Goal: Task Accomplishment & Management: Use online tool/utility

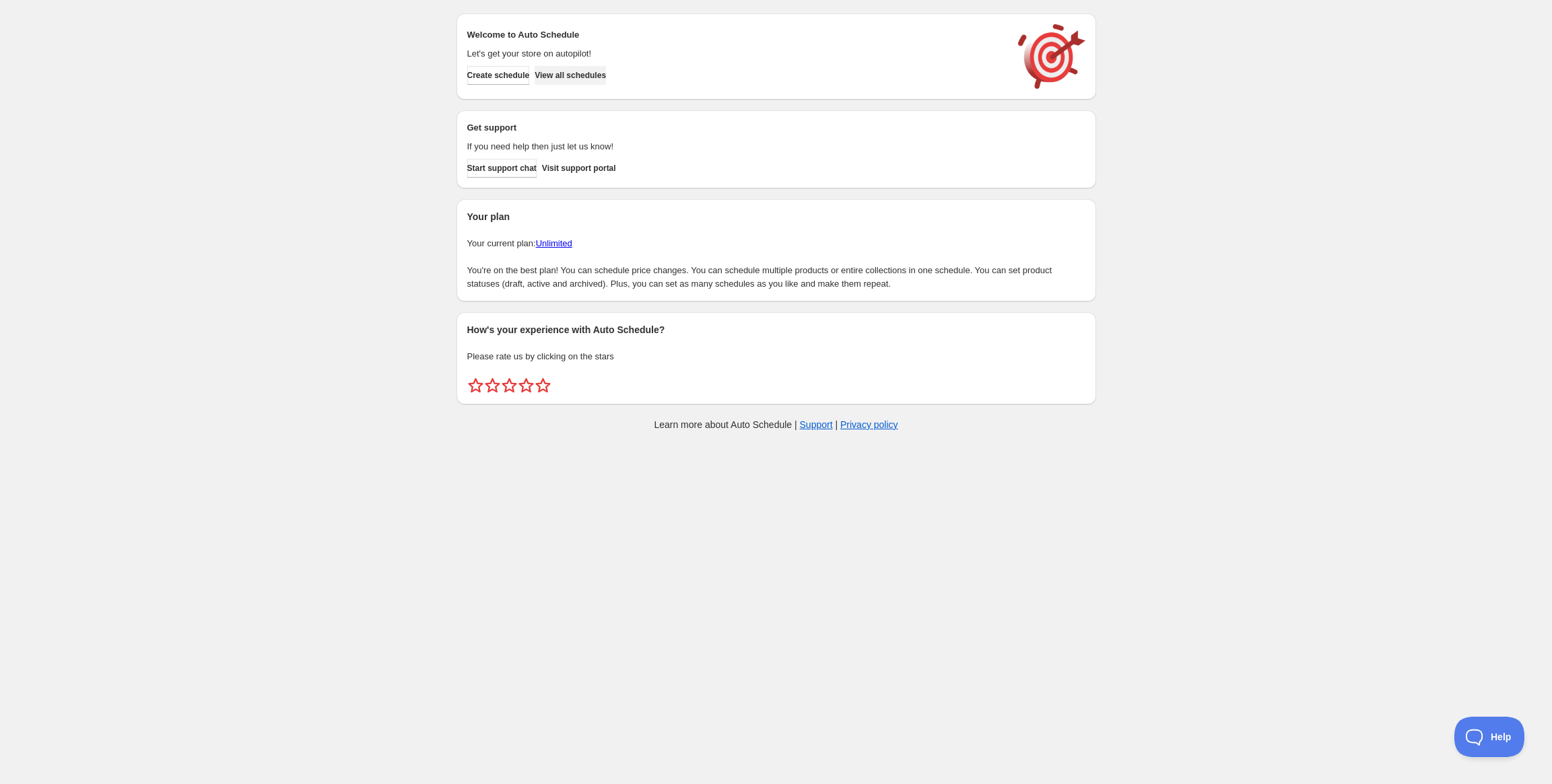
click at [585, 72] on span "View all schedules" at bounding box center [570, 75] width 72 height 10
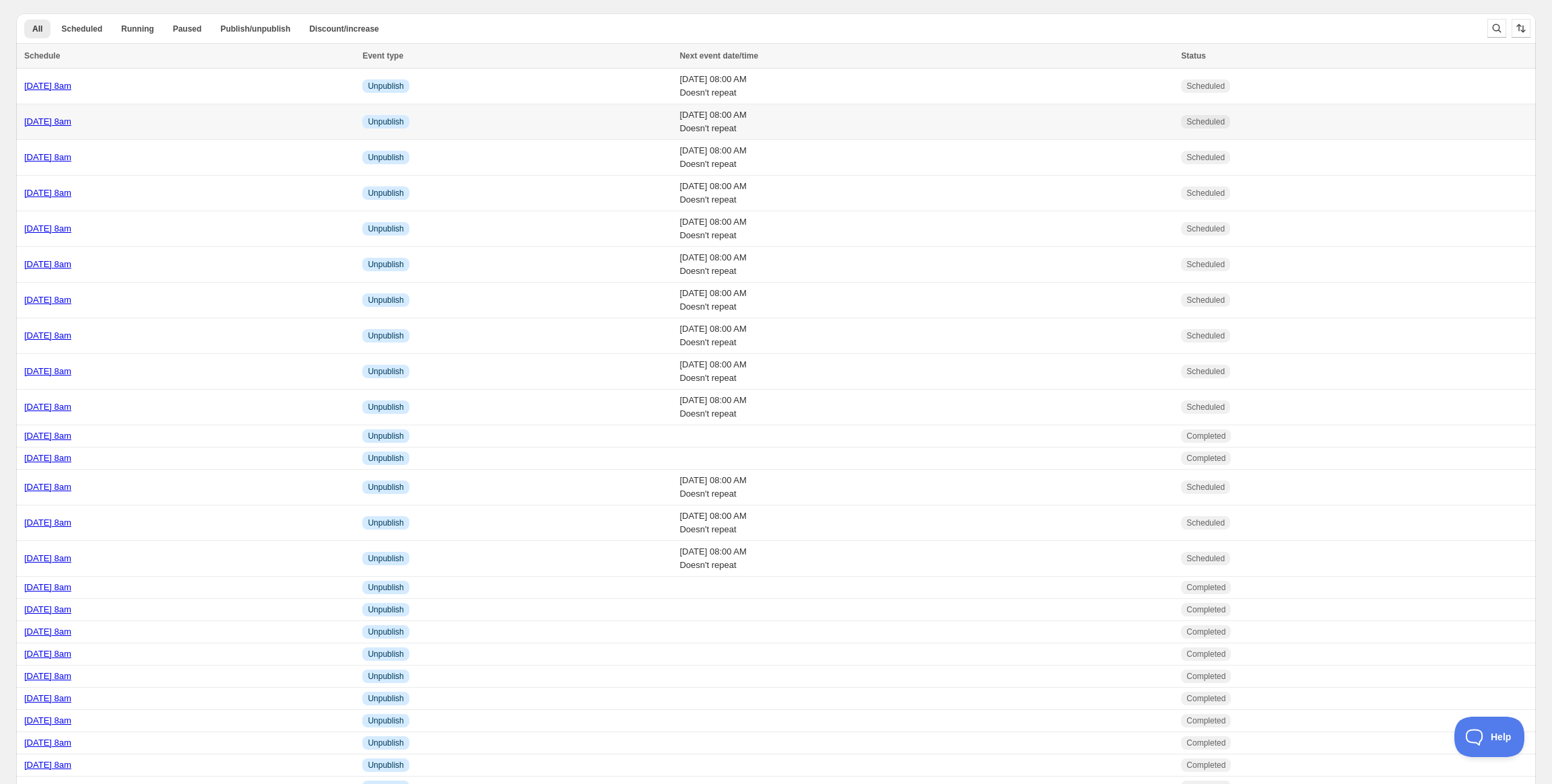
click at [72, 126] on link "[DATE] 8am" at bounding box center [48, 121] width 47 height 10
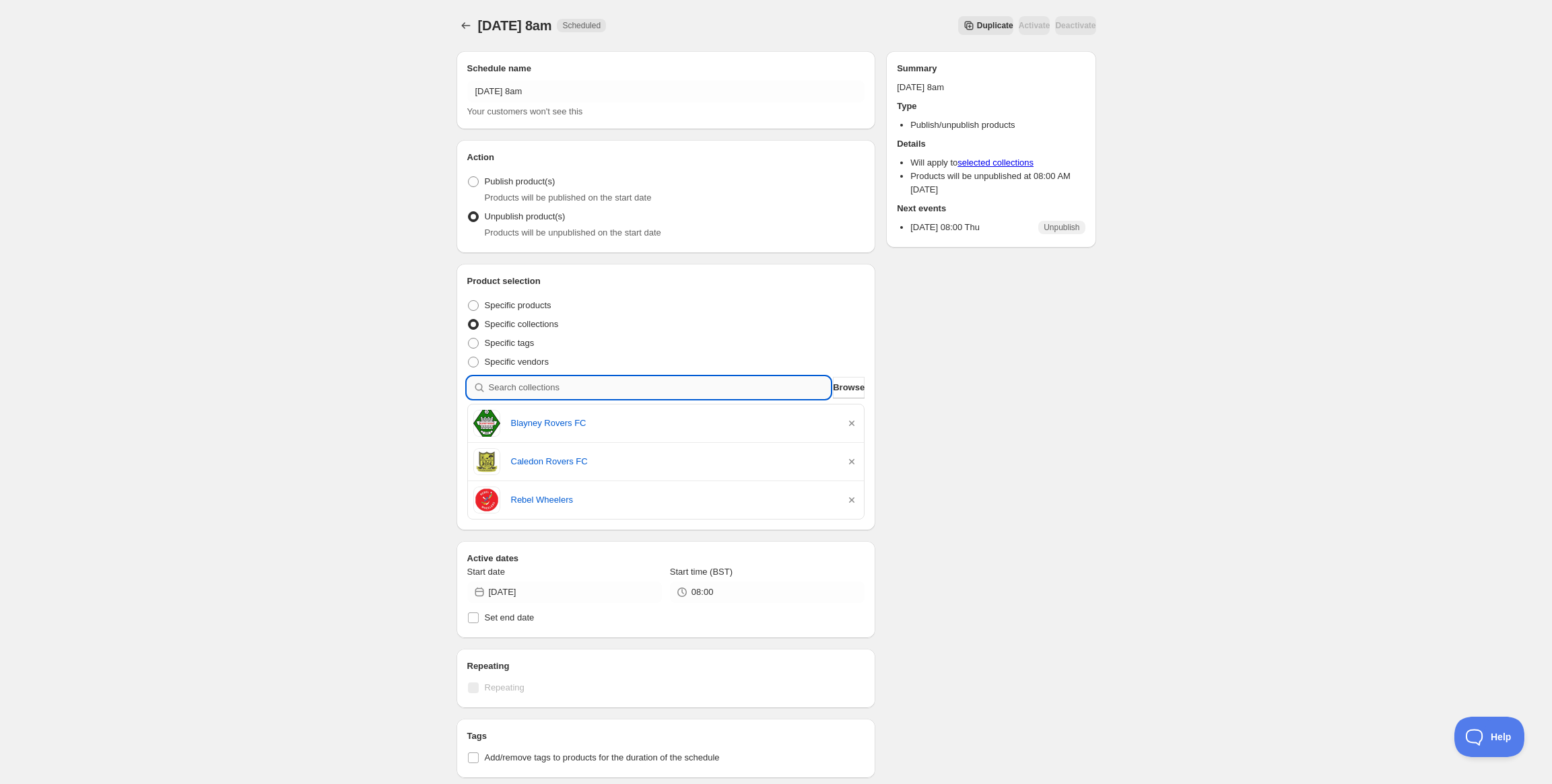
click at [608, 384] on input "search" at bounding box center [659, 387] width 342 height 22
paste input "Grange PPS Sligo Students"
type input "Grange PPS Sligo Students"
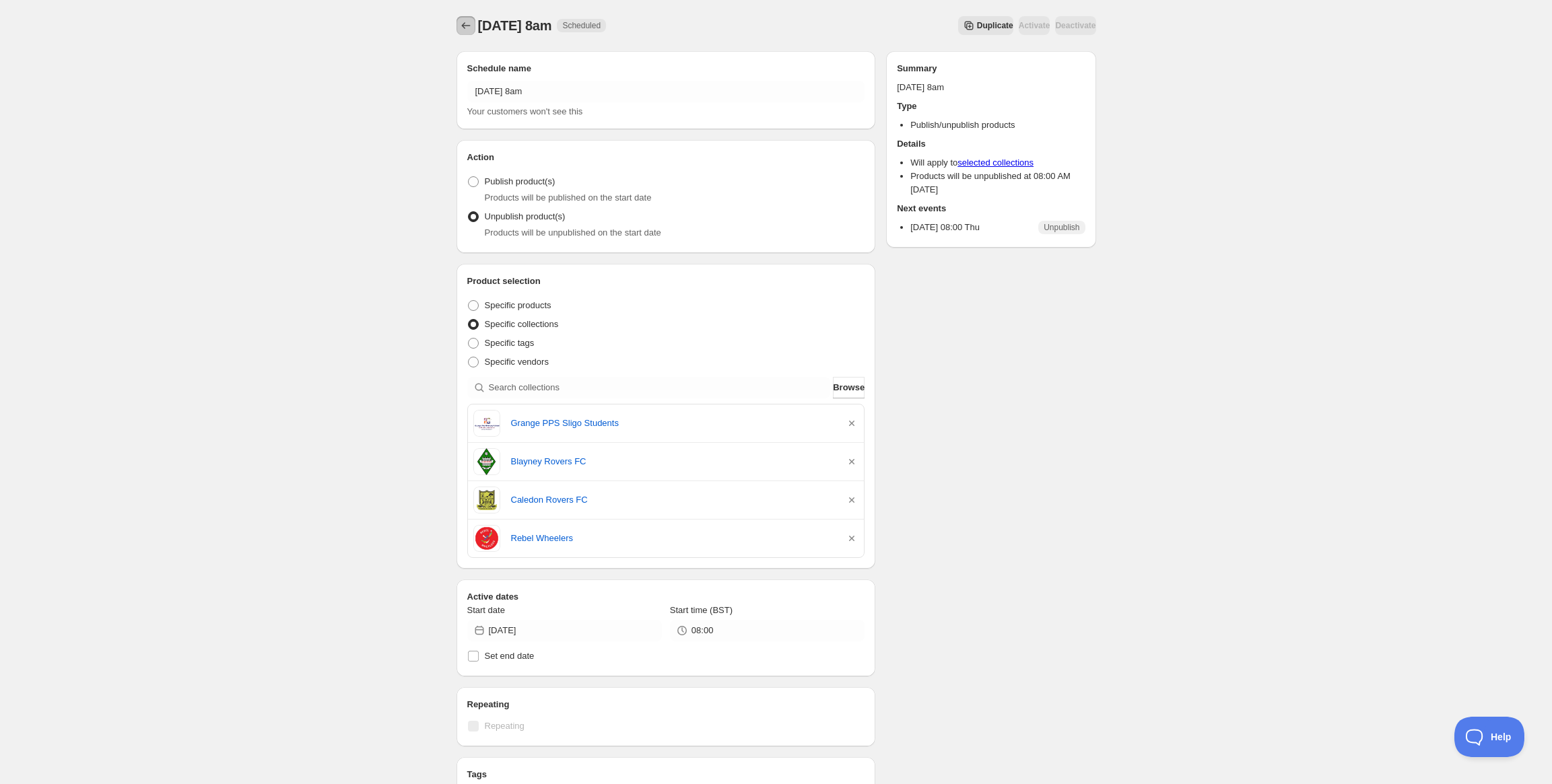
click at [466, 26] on icon "Schedules" at bounding box center [466, 26] width 9 height 7
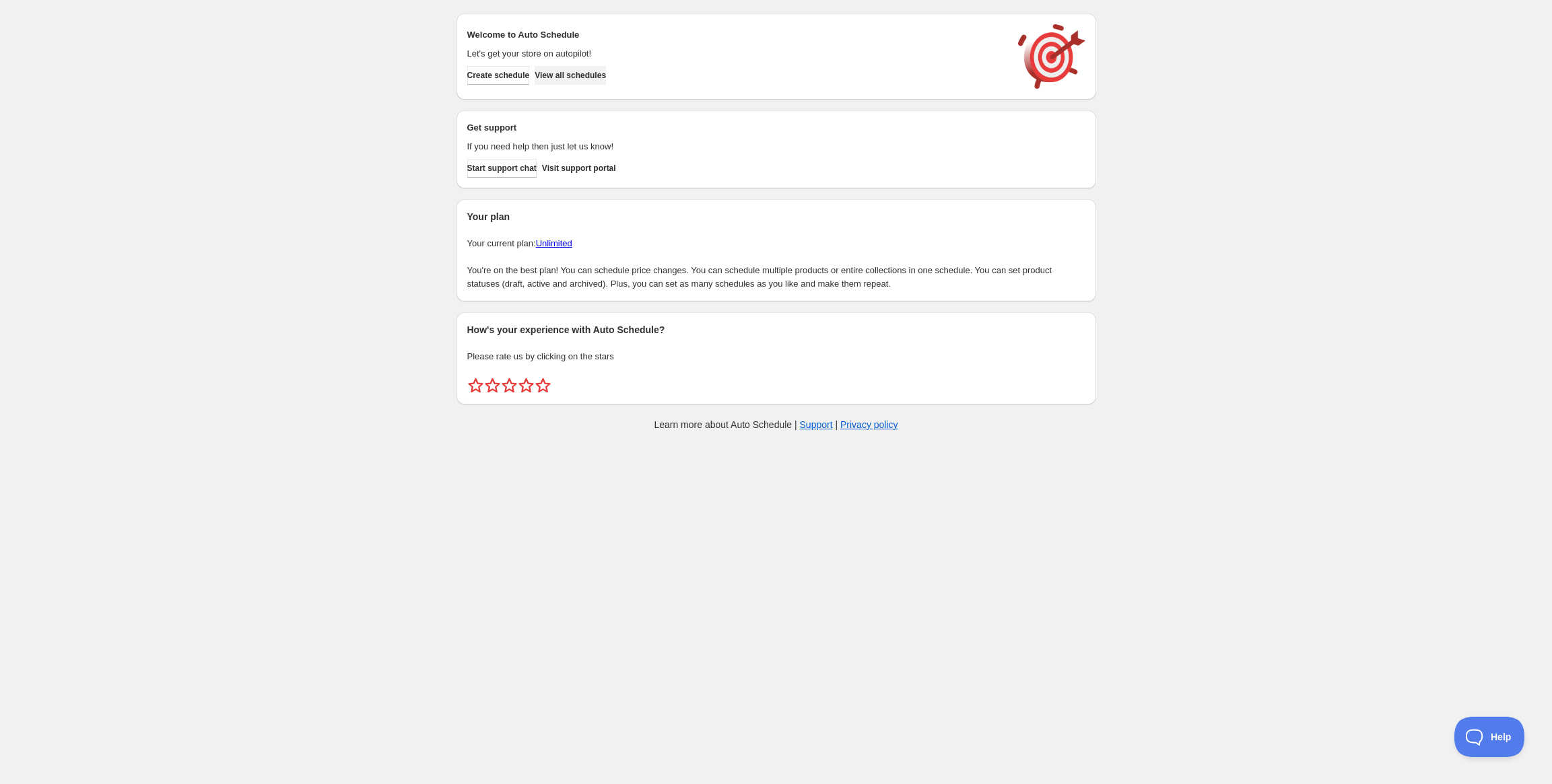
click at [603, 72] on span "View all schedules" at bounding box center [570, 75] width 72 height 10
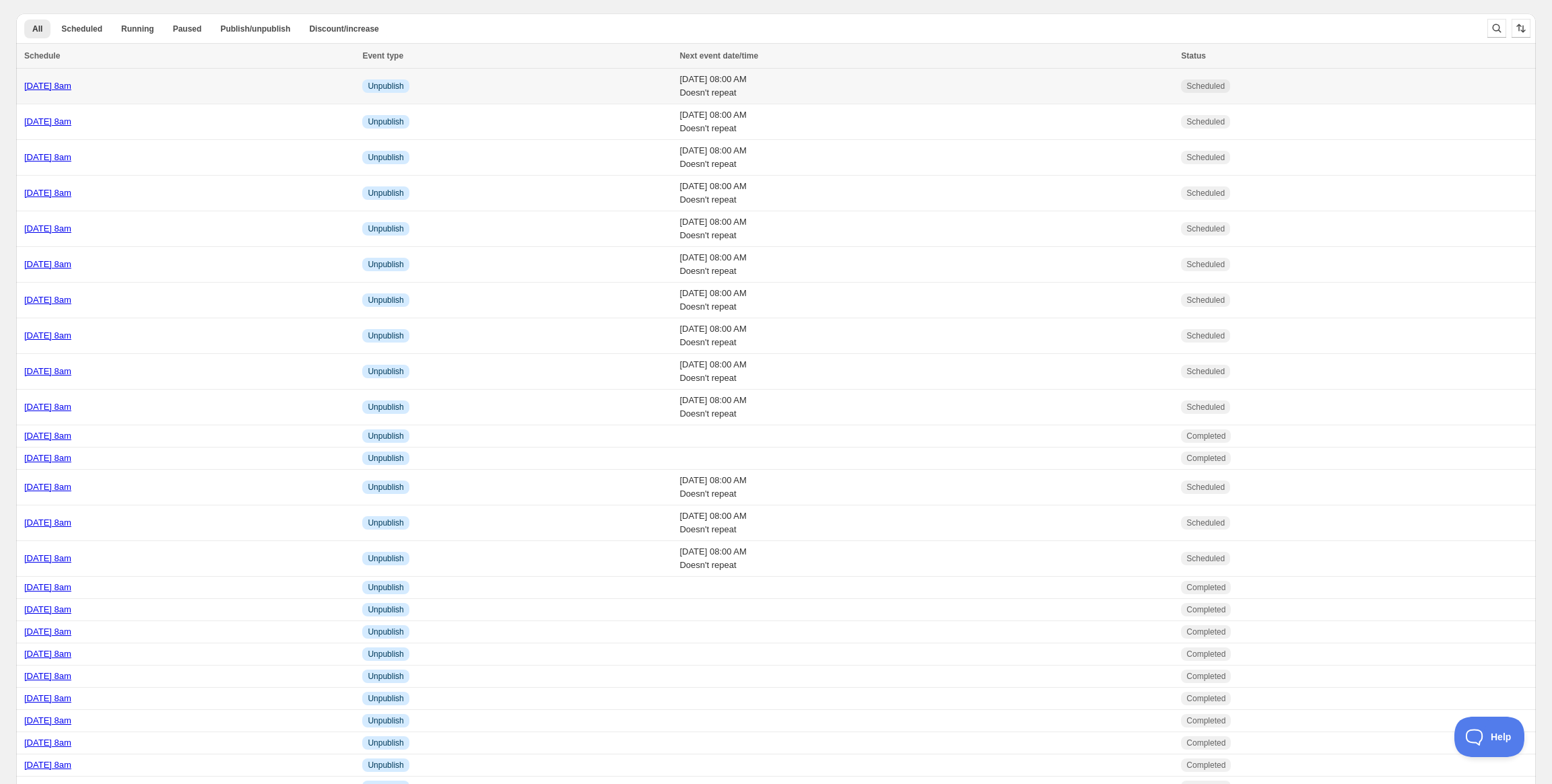
click at [72, 87] on link "[DATE] 8am" at bounding box center [48, 86] width 47 height 10
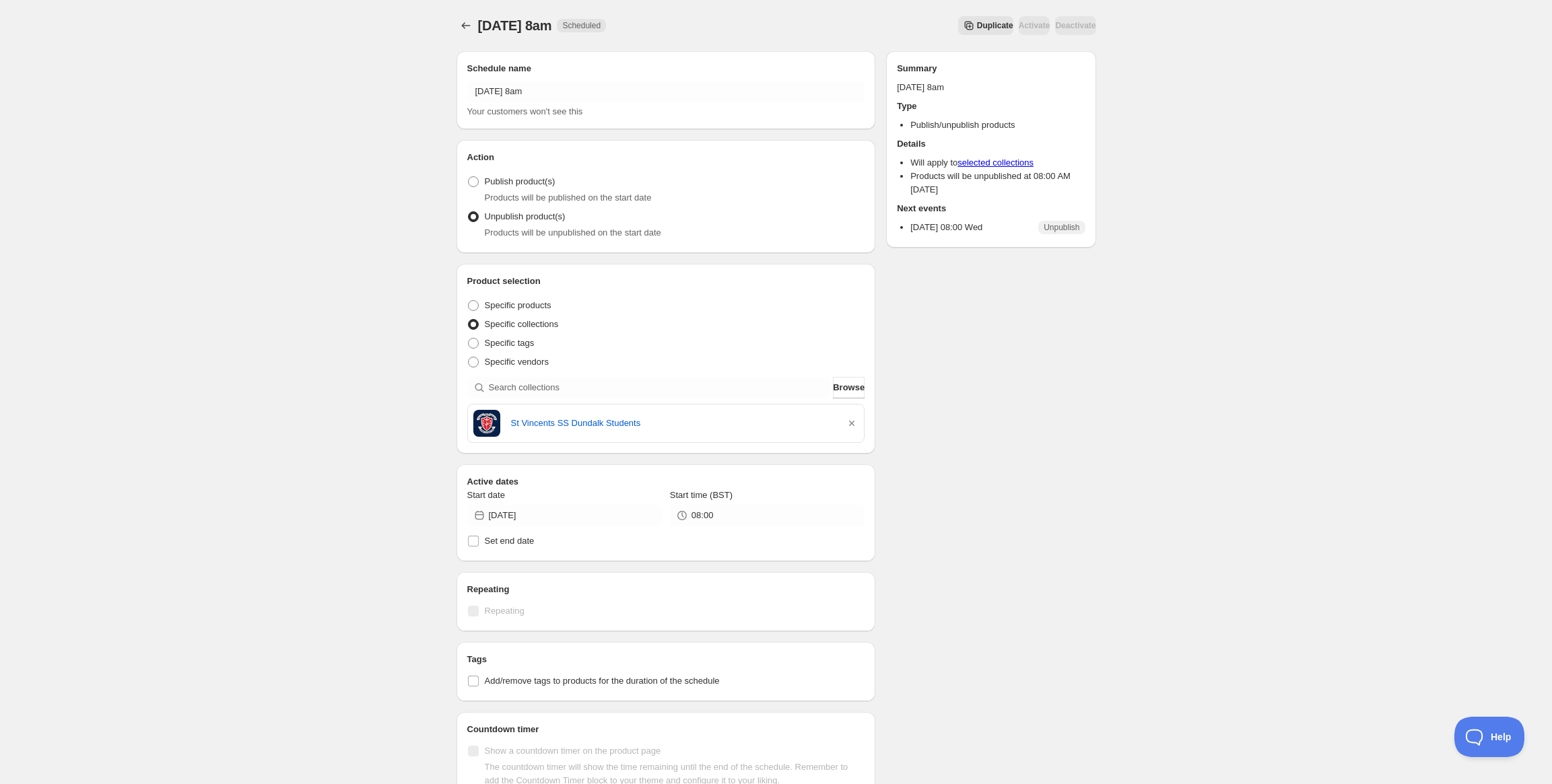
click at [958, 29] on button "Duplicate" at bounding box center [985, 25] width 55 height 19
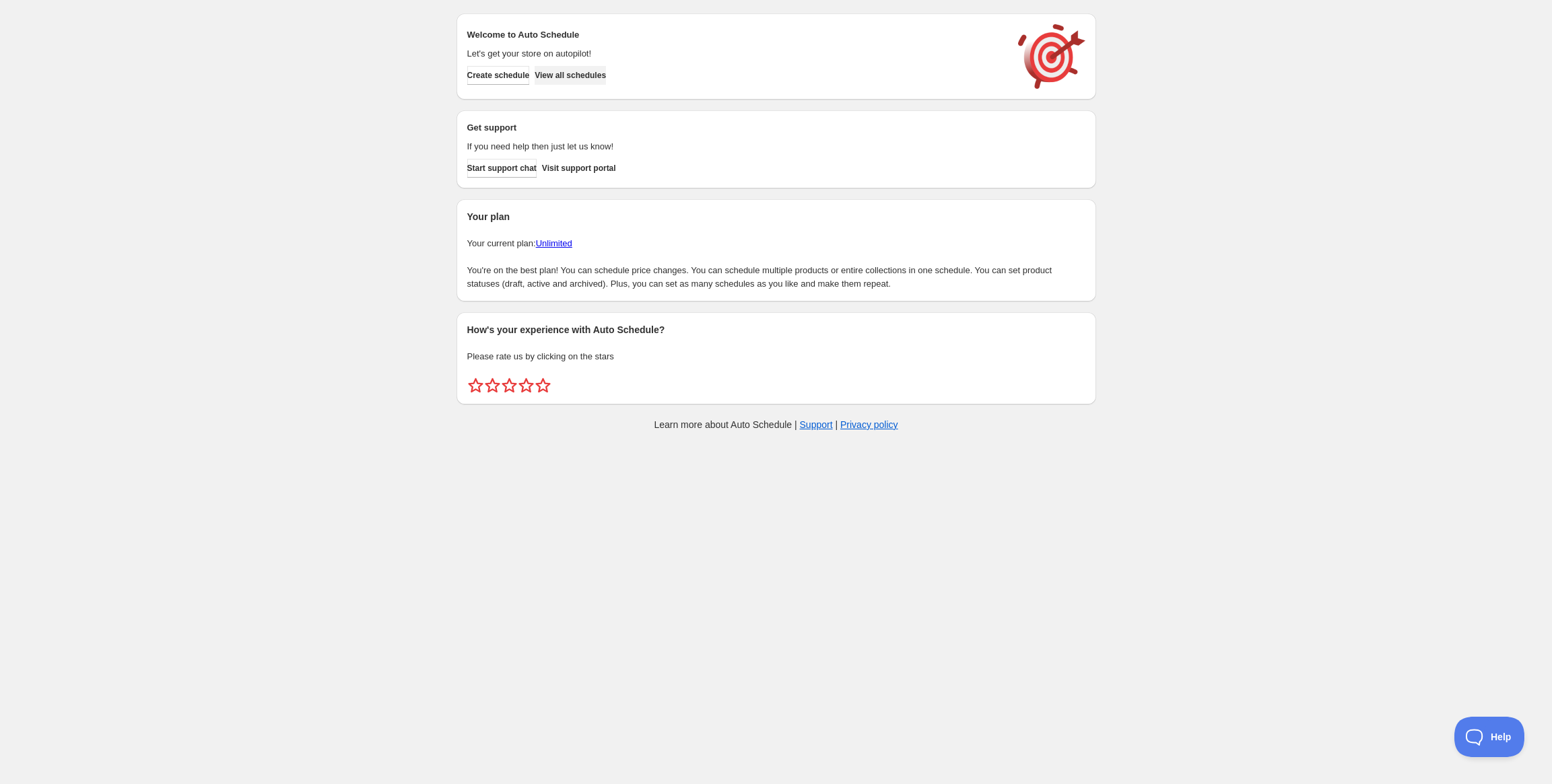
click at [595, 79] on span "View all schedules" at bounding box center [570, 75] width 72 height 10
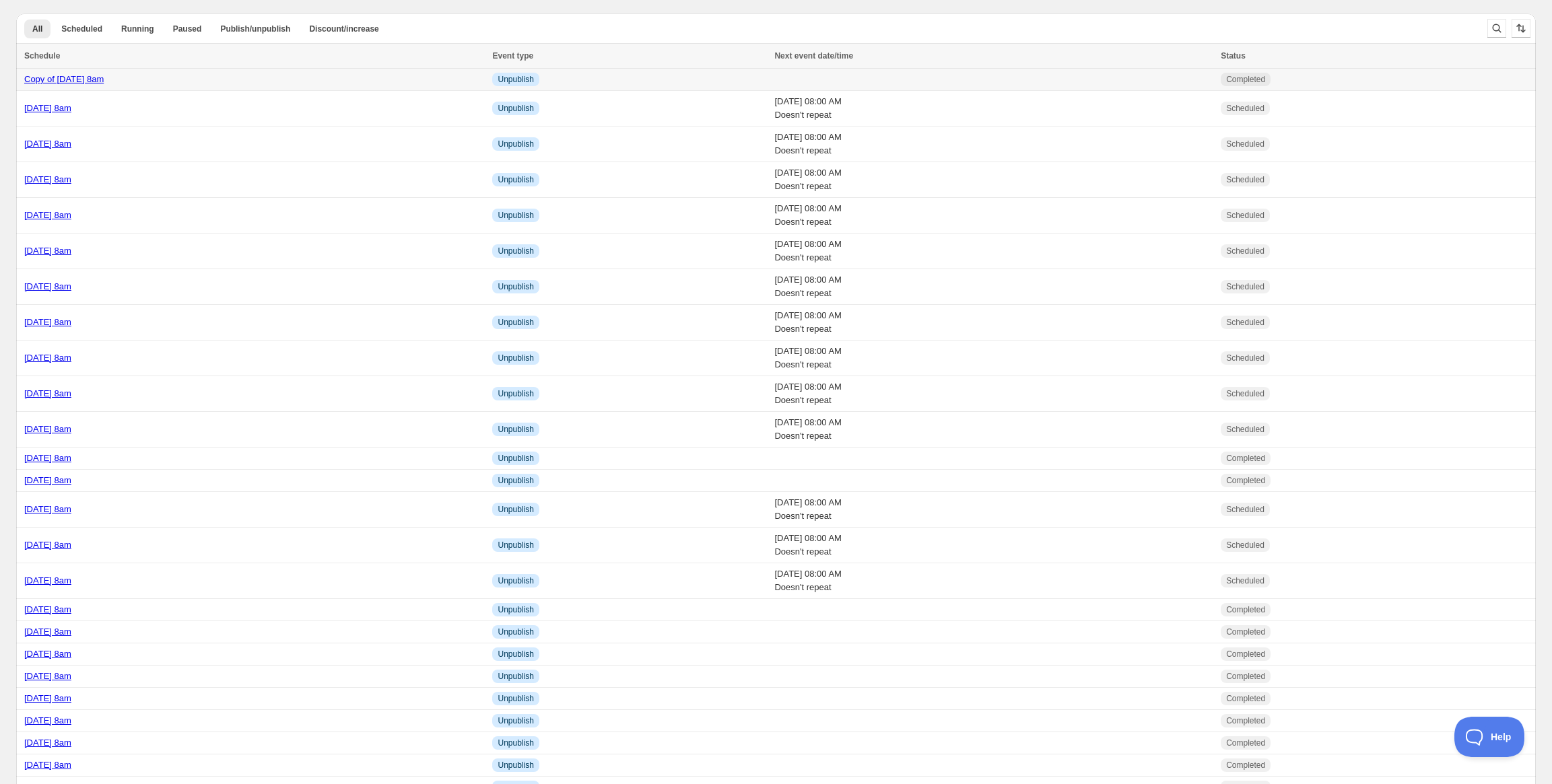
click at [71, 79] on link "Copy of [DATE] 8am" at bounding box center [64, 79] width 79 height 10
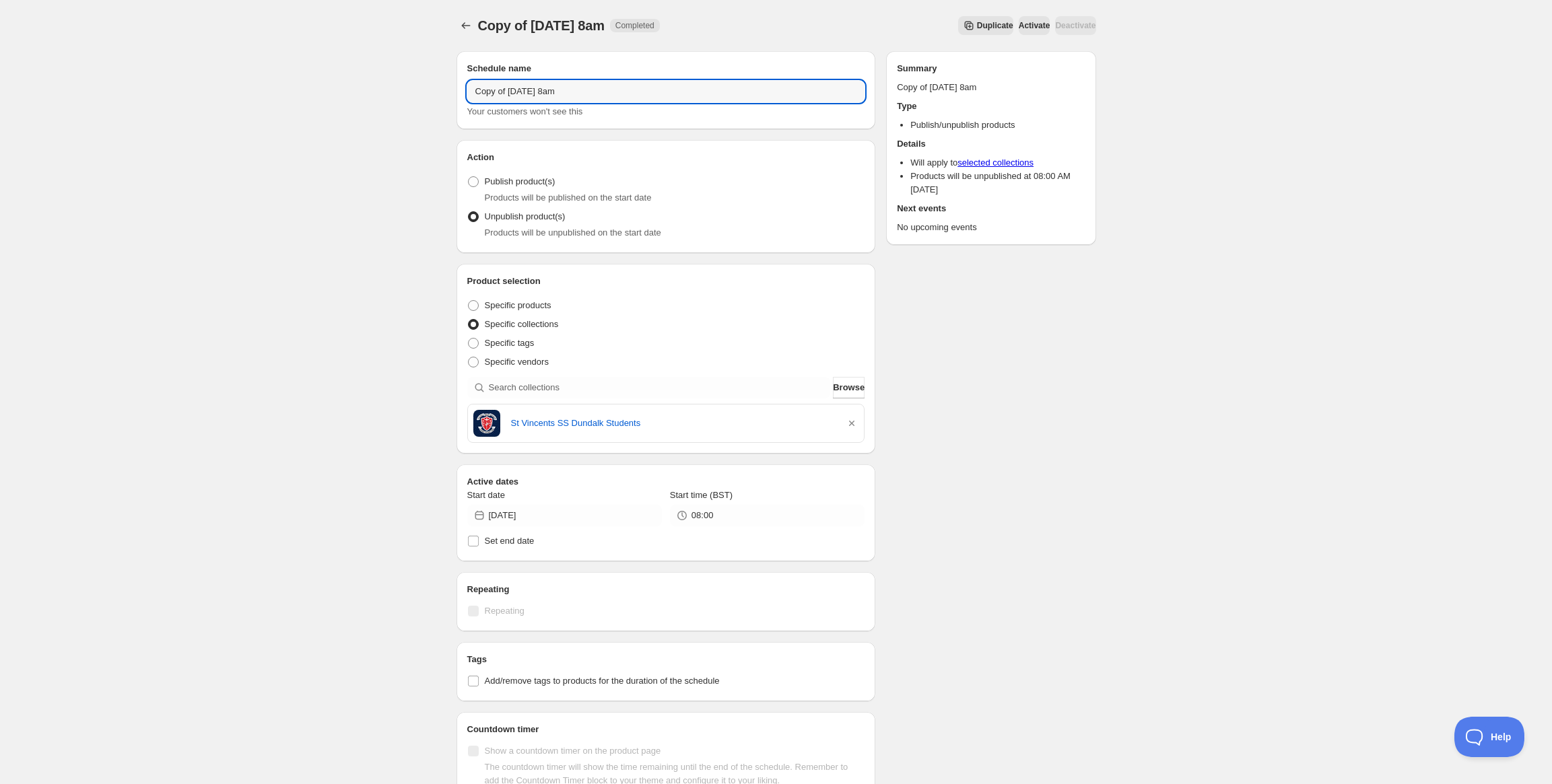
drag, startPoint x: 512, startPoint y: 90, endPoint x: 413, endPoint y: 86, distance: 99.1
click at [413, 86] on div "Copy of [DATE] 8am. This page is ready Copy of [DATE] 8am Completed Duplicate A…" at bounding box center [776, 516] width 1552 height 1032
click at [528, 88] on input "[DATE] 8am" at bounding box center [666, 91] width 398 height 22
type input "[DATE] 8am"
click at [853, 422] on icon "button" at bounding box center [852, 424] width 6 height 6
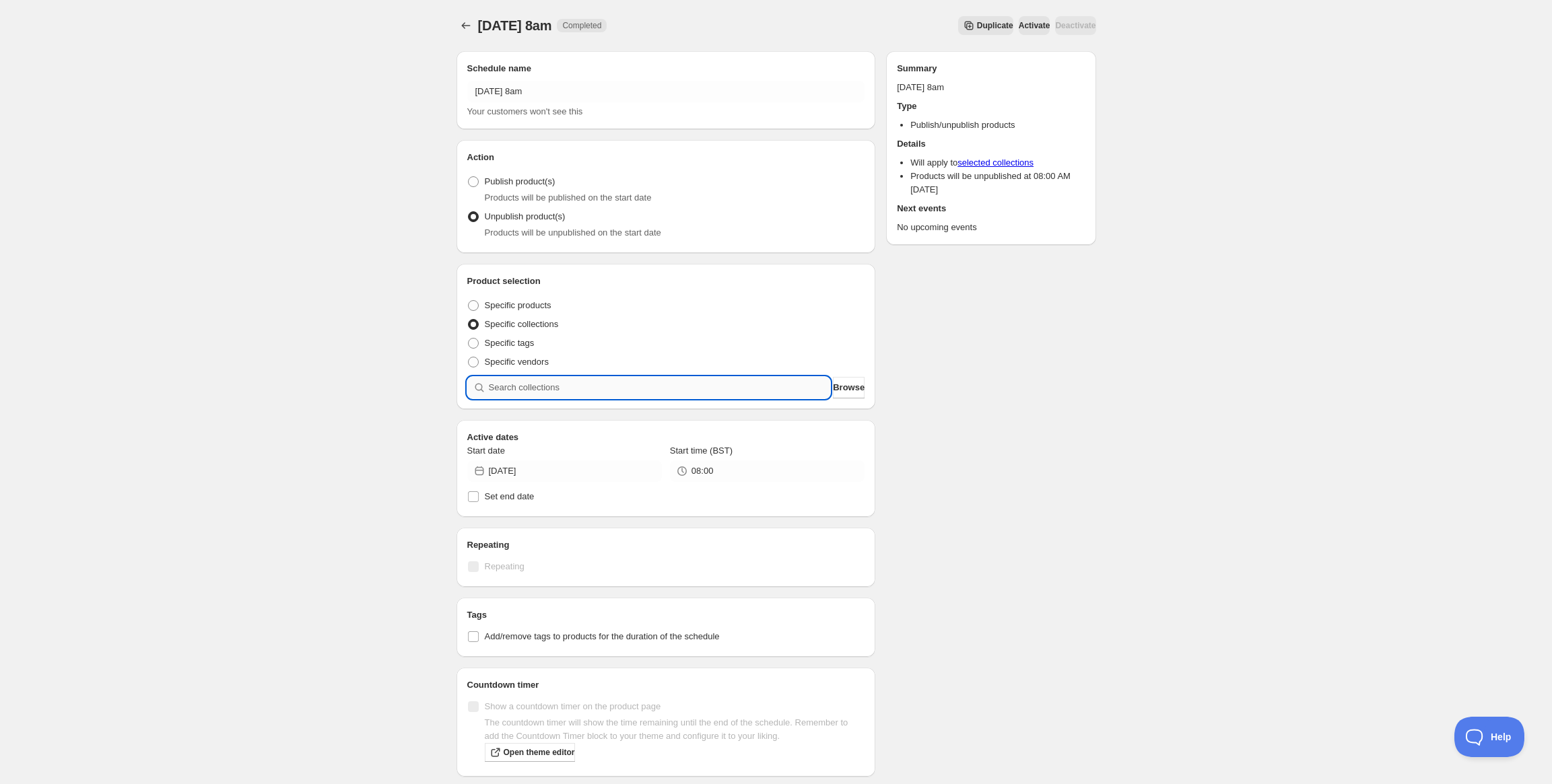
click at [712, 378] on input "search" at bounding box center [659, 387] width 342 height 22
paste input "Tullylish GAC"
type input "Tullylish GAC"
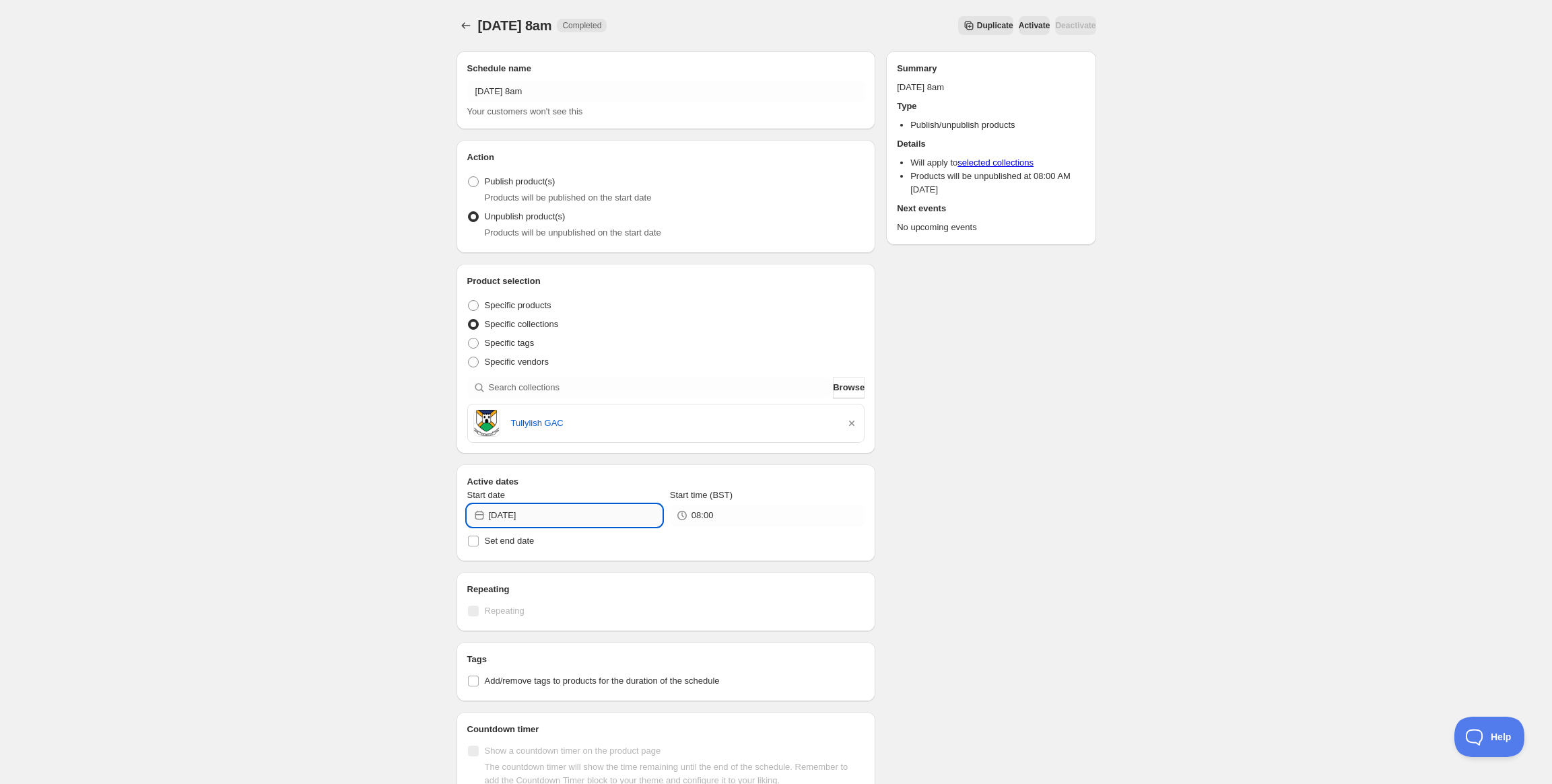
click at [548, 507] on input "[DATE]" at bounding box center [575, 515] width 173 height 22
click at [562, 627] on span "15" at bounding box center [564, 632] width 14 height 10
type input "[DATE]"
click at [1006, 526] on div "Schedule name [DATE] 8am Your customers won't see this Action Action Publish pr…" at bounding box center [770, 522] width 650 height 965
click at [466, 19] on icon "Schedules" at bounding box center [466, 25] width 13 height 13
